Goal: Task Accomplishment & Management: Use online tool/utility

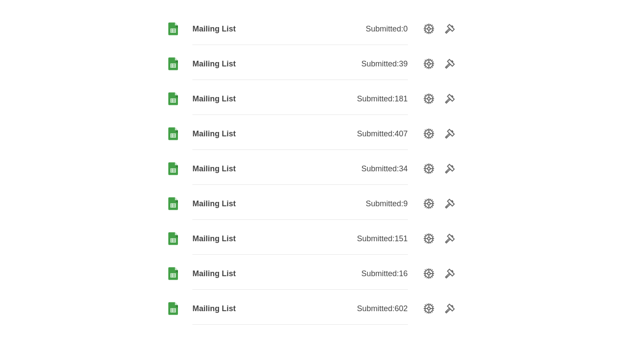
scroll to position [125, 0]
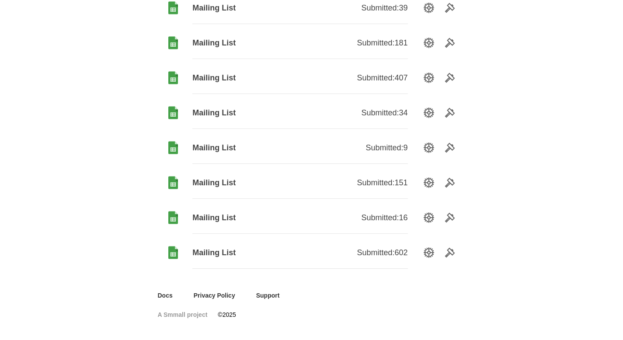
click at [220, 250] on span "Mailing List" at bounding box center [247, 253] width 108 height 11
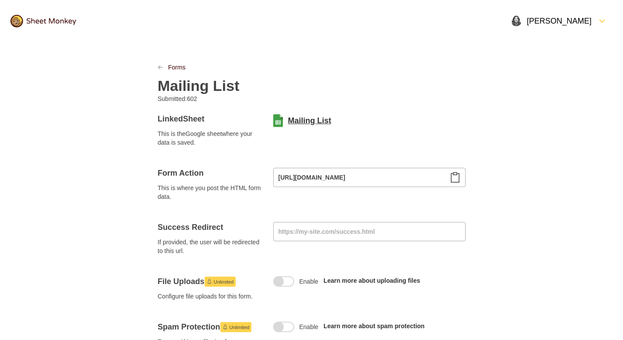
click at [311, 118] on link "Mailing List" at bounding box center [309, 121] width 43 height 11
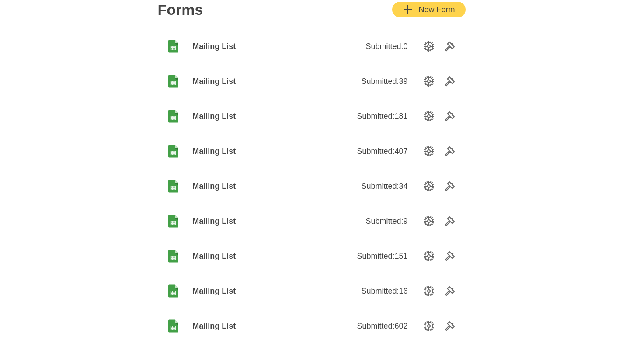
scroll to position [125, 0]
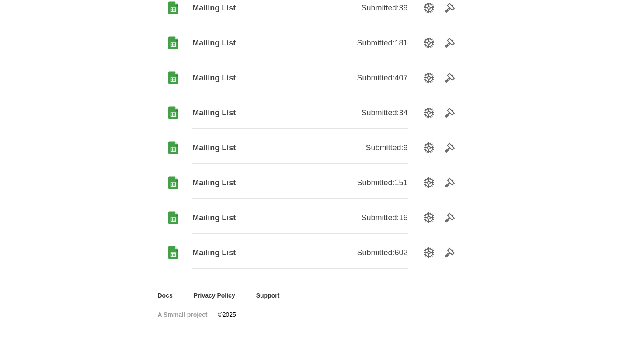
click at [223, 218] on span "Mailing List" at bounding box center [247, 218] width 108 height 11
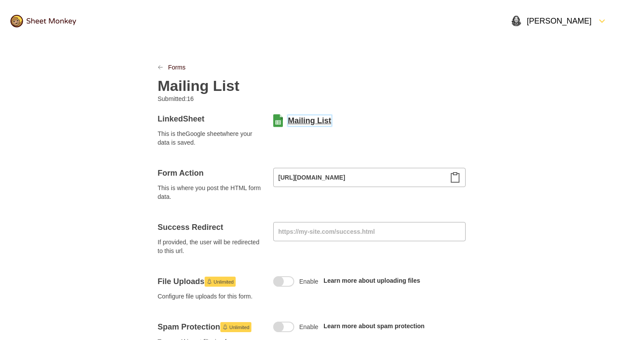
click at [316, 119] on link "Mailing List" at bounding box center [309, 121] width 43 height 11
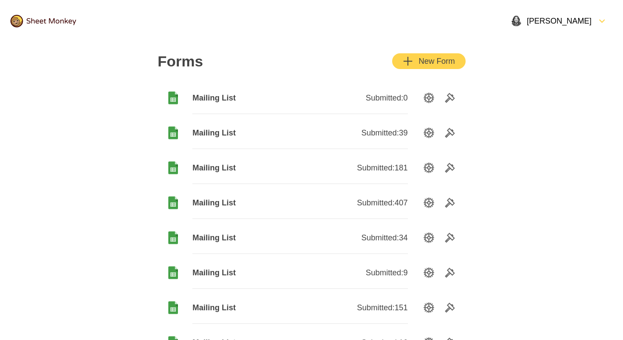
scroll to position [125, 0]
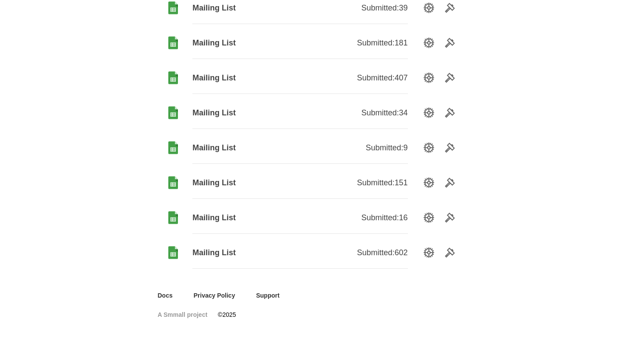
click at [217, 182] on span "Mailing List" at bounding box center [247, 183] width 108 height 11
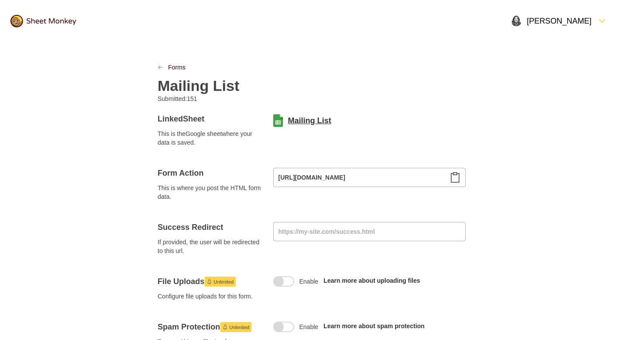
click at [307, 120] on link "Mailing List" at bounding box center [309, 121] width 43 height 11
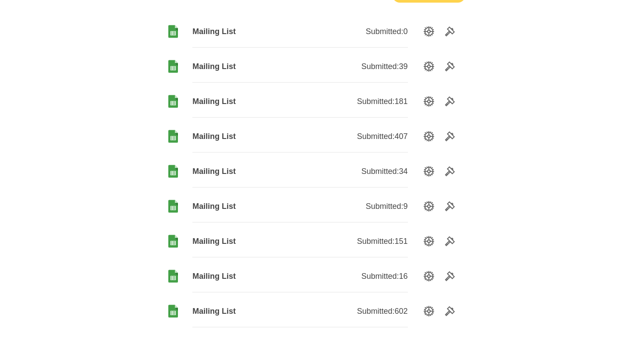
scroll to position [43, 0]
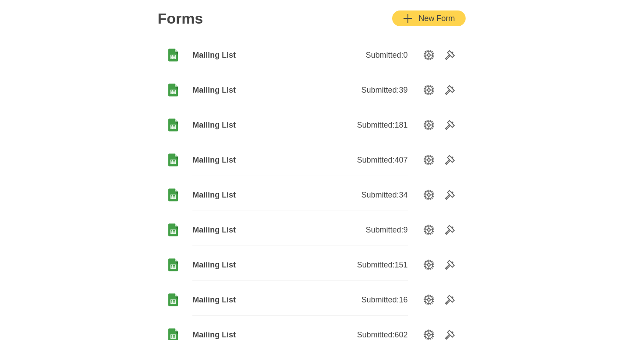
click at [222, 234] on span "Mailing List" at bounding box center [247, 230] width 108 height 11
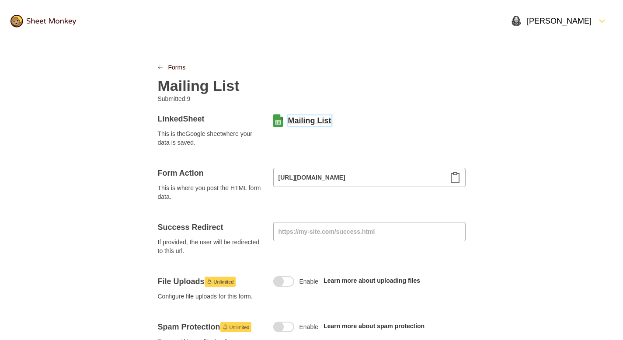
click at [311, 121] on link "Mailing List" at bounding box center [309, 121] width 43 height 11
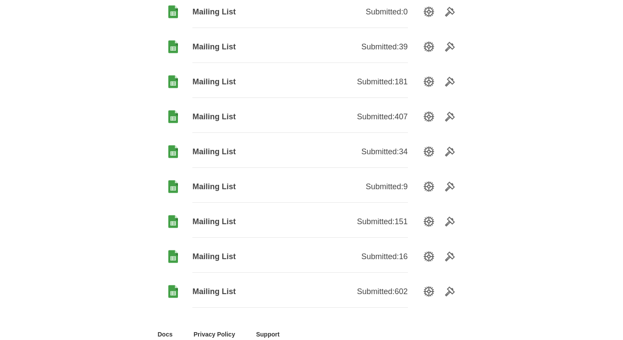
scroll to position [93, 0]
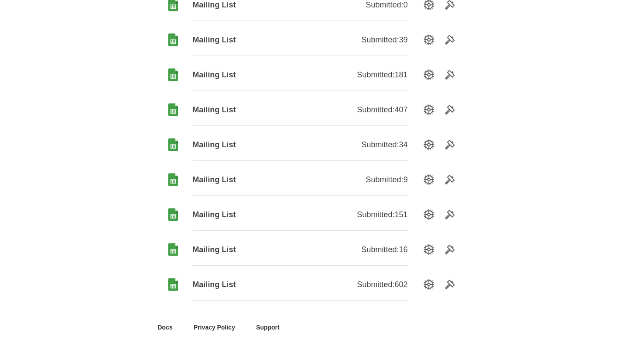
click at [207, 144] on span "Mailing List" at bounding box center [247, 145] width 108 height 11
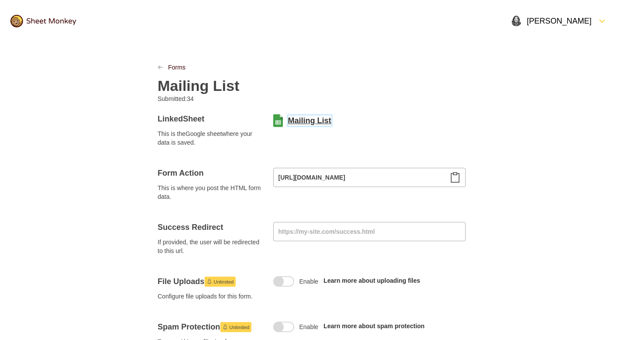
click at [321, 116] on link "Mailing List" at bounding box center [309, 121] width 43 height 11
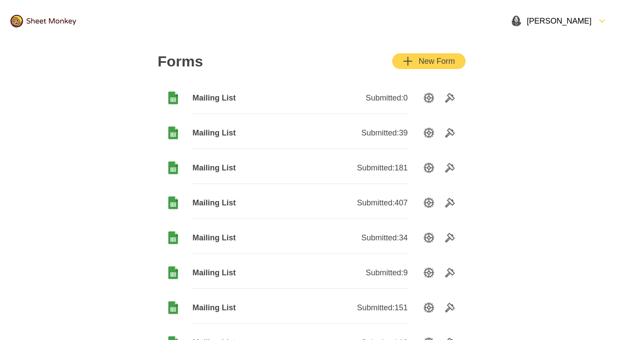
click at [221, 200] on span "Mailing List" at bounding box center [247, 203] width 108 height 11
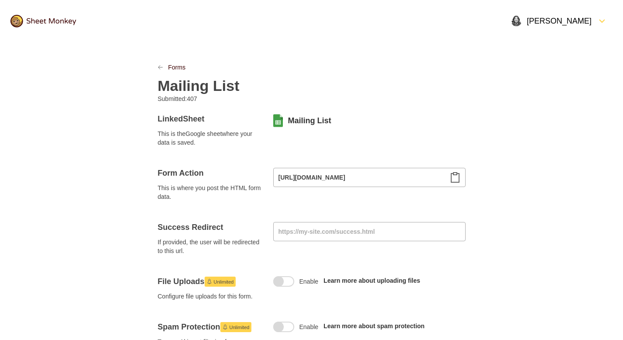
click at [305, 128] on div "Linked Sheet This is the Google sheet where your data is saved. Mailing List" at bounding box center [312, 130] width 308 height 33
click at [303, 121] on link "Mailing List" at bounding box center [309, 121] width 43 height 11
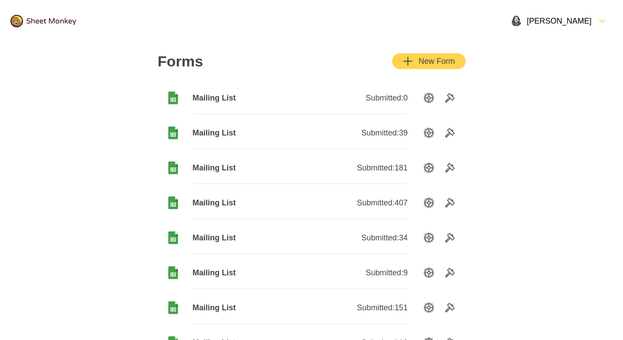
click at [236, 168] on span "Mailing List" at bounding box center [247, 168] width 108 height 11
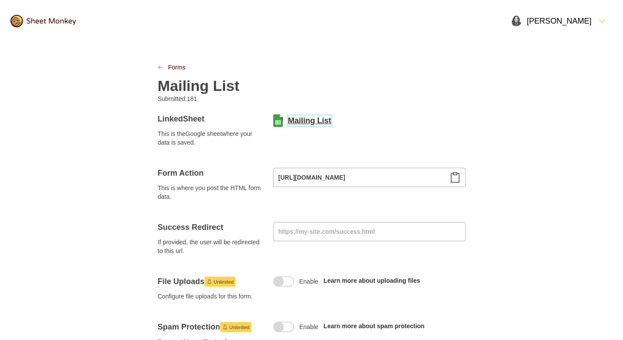
click at [306, 124] on link "Mailing List" at bounding box center [309, 121] width 43 height 11
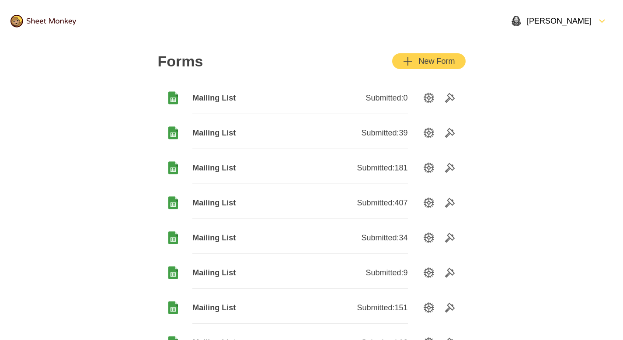
click at [218, 130] on span "Mailing List" at bounding box center [247, 133] width 108 height 11
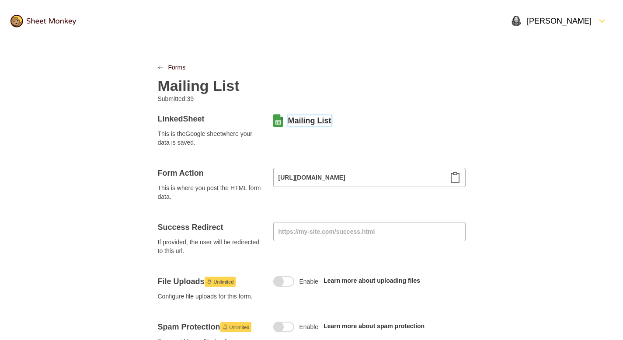
click at [305, 121] on link "Mailing List" at bounding box center [309, 121] width 43 height 11
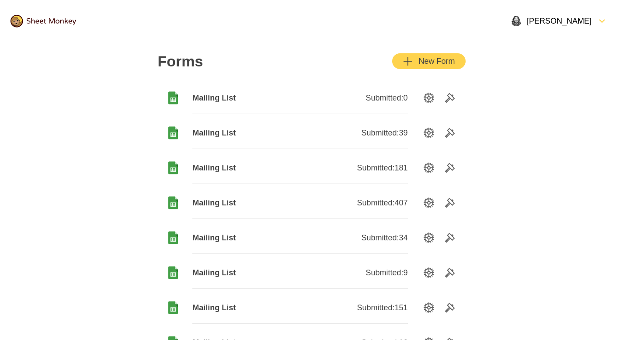
click at [231, 96] on span "Mailing List" at bounding box center [247, 98] width 108 height 11
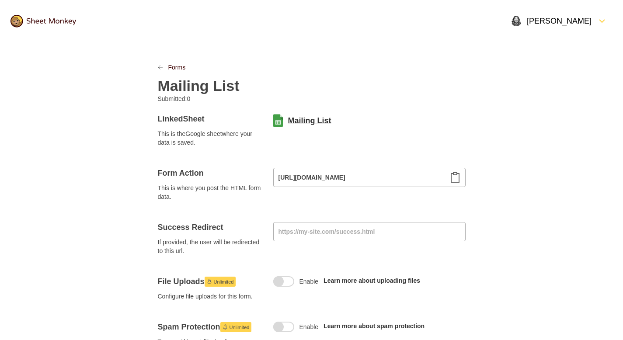
click at [304, 117] on link "Mailing List" at bounding box center [309, 121] width 43 height 11
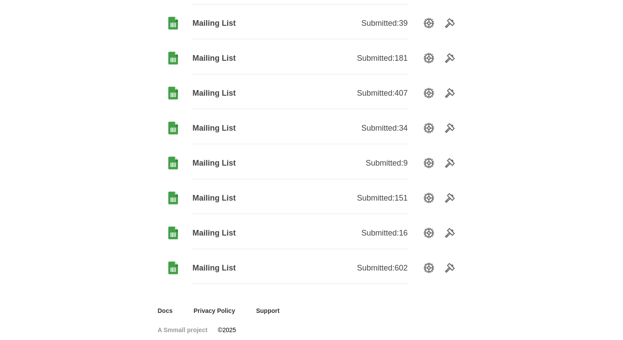
scroll to position [122, 0]
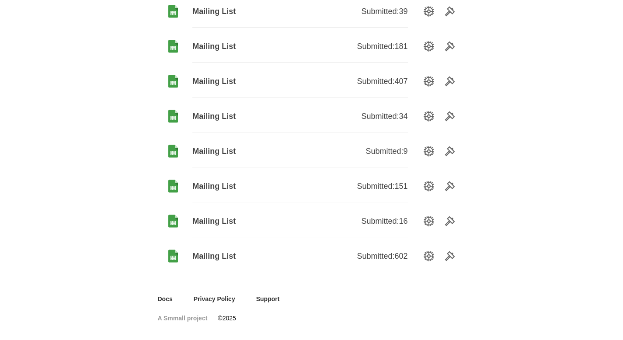
click at [217, 186] on span "Mailing List" at bounding box center [247, 186] width 108 height 11
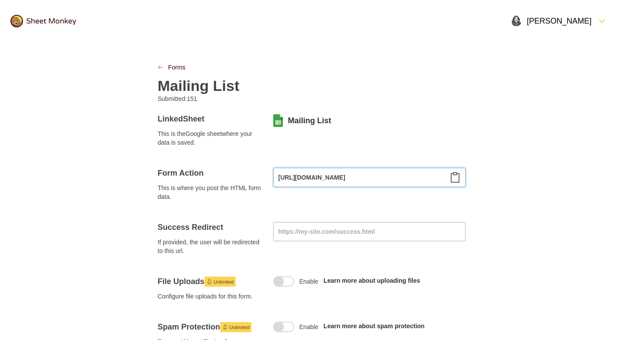
drag, startPoint x: 424, startPoint y: 179, endPoint x: 544, endPoint y: 180, distance: 120.3
click at [417, 176] on input "[URL][DOMAIN_NAME]" at bounding box center [369, 177] width 193 height 19
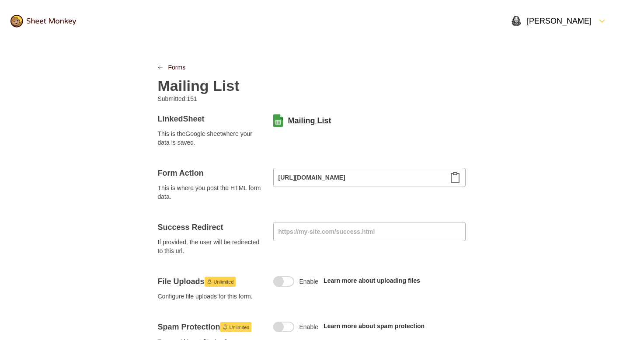
click at [315, 119] on link "Mailing List" at bounding box center [309, 121] width 43 height 11
drag, startPoint x: 429, startPoint y: 177, endPoint x: 492, endPoint y: 176, distance: 63.0
click at [389, 177] on input "[URL][DOMAIN_NAME]" at bounding box center [369, 177] width 193 height 19
drag, startPoint x: 454, startPoint y: 177, endPoint x: 489, endPoint y: 177, distance: 35.0
